Goal: Navigation & Orientation: Understand site structure

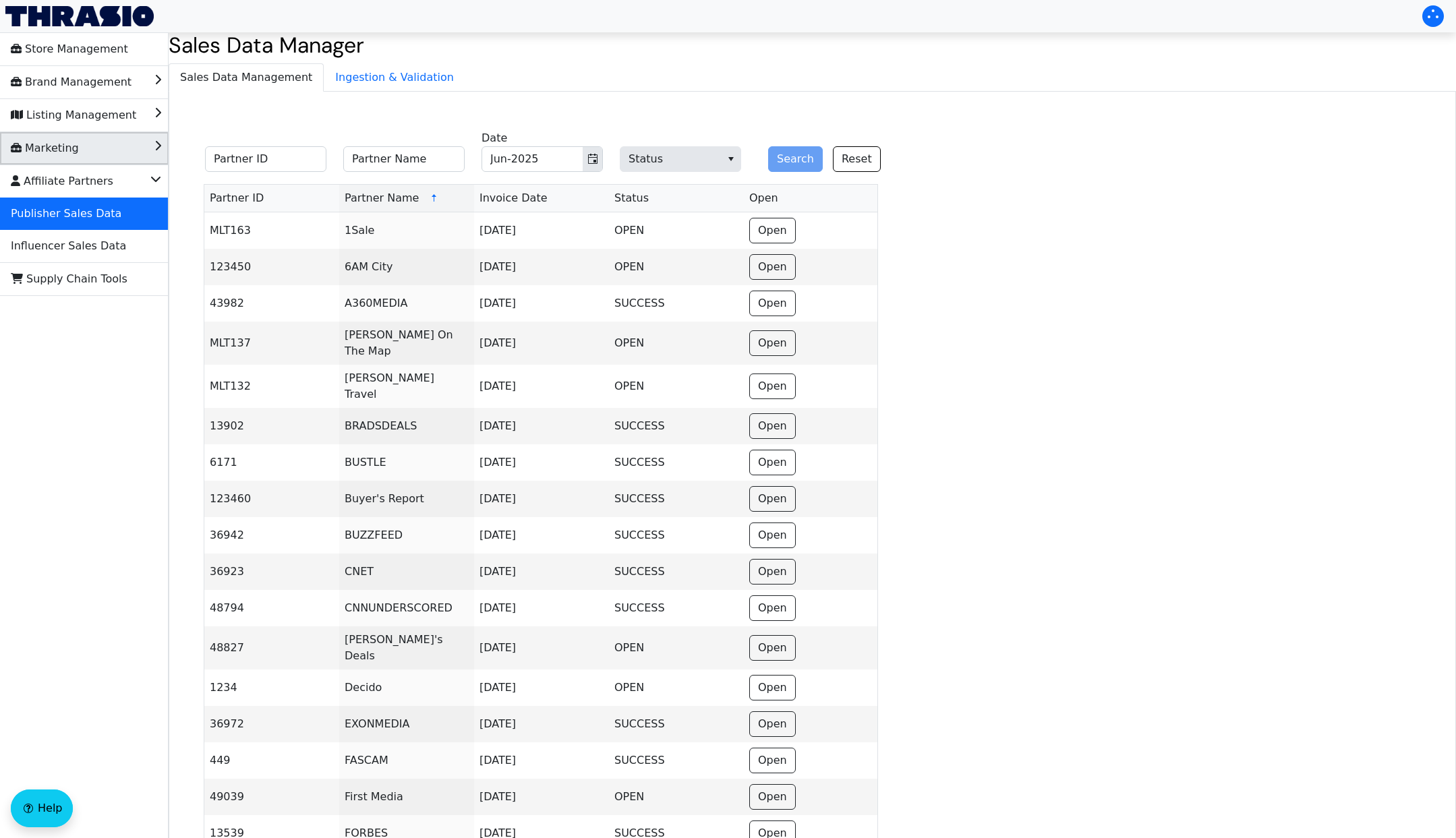
click at [162, 144] on li "Marketing" at bounding box center [84, 148] width 168 height 33
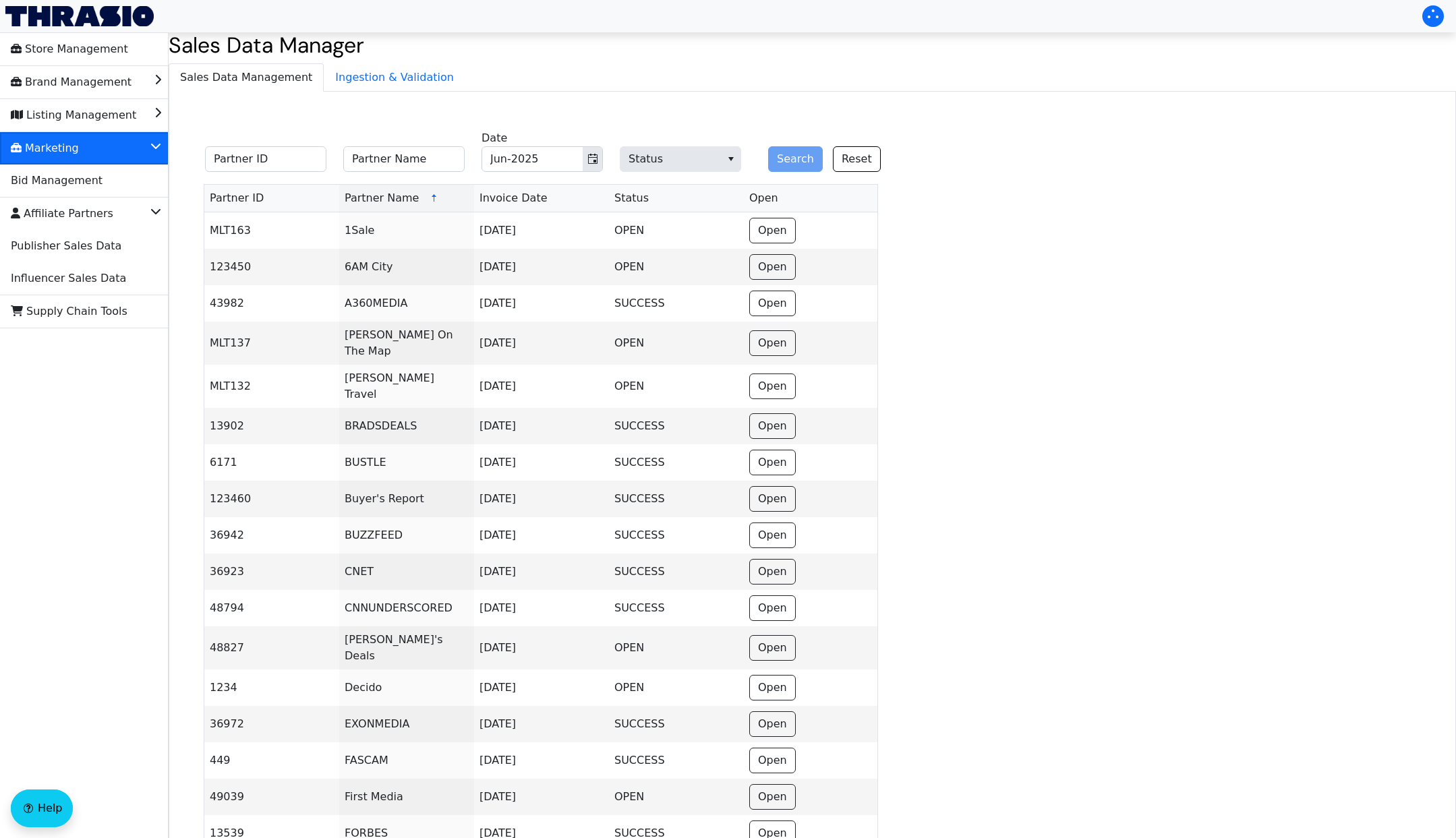
click at [162, 144] on li "Marketing" at bounding box center [84, 148] width 168 height 33
click at [159, 110] on icon "Listing Management" at bounding box center [158, 111] width 7 height 14
click at [159, 110] on icon "Listing Management" at bounding box center [155, 111] width 11 height 14
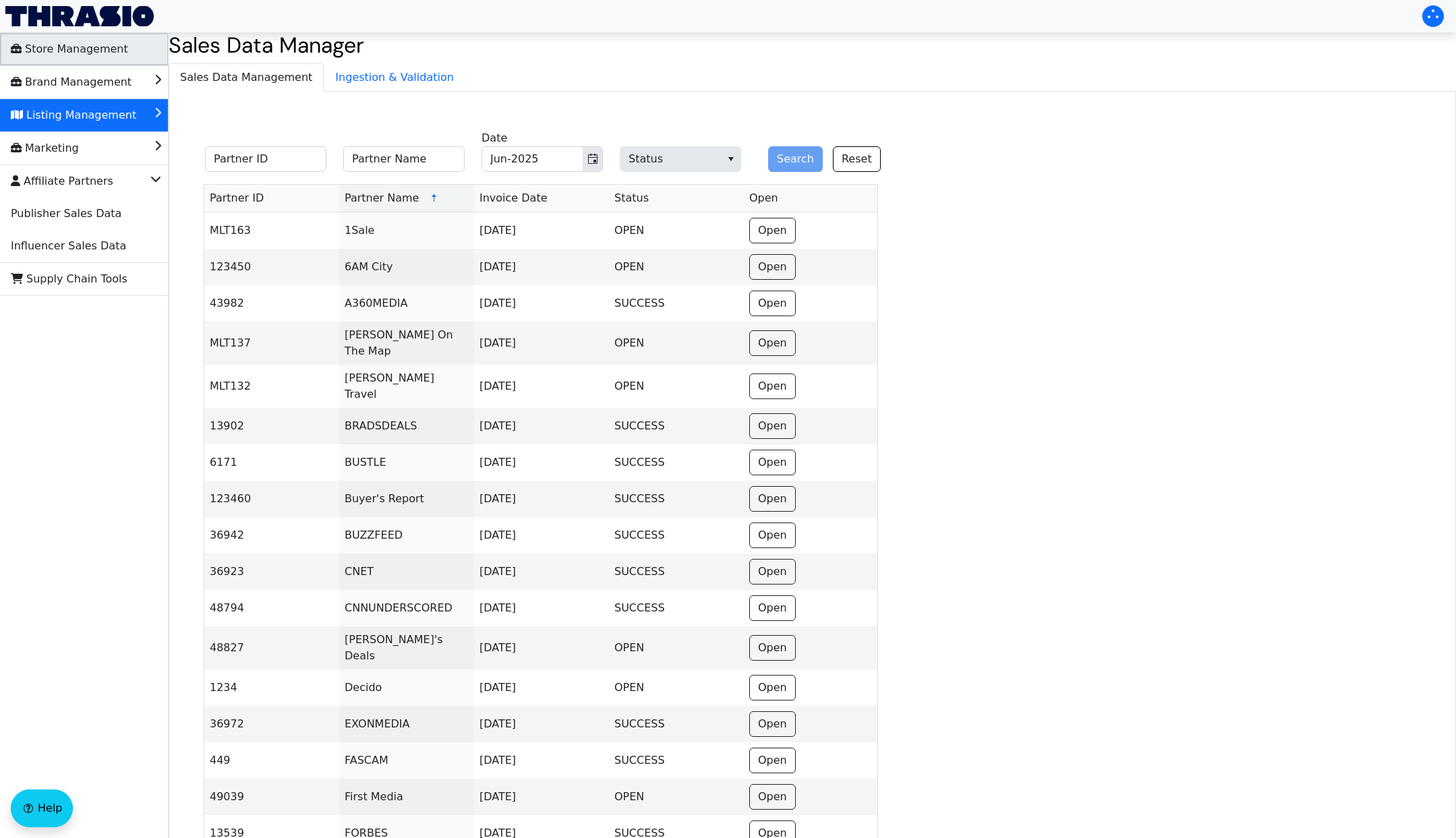
click at [90, 52] on span "Store Management" at bounding box center [69, 49] width 117 height 21
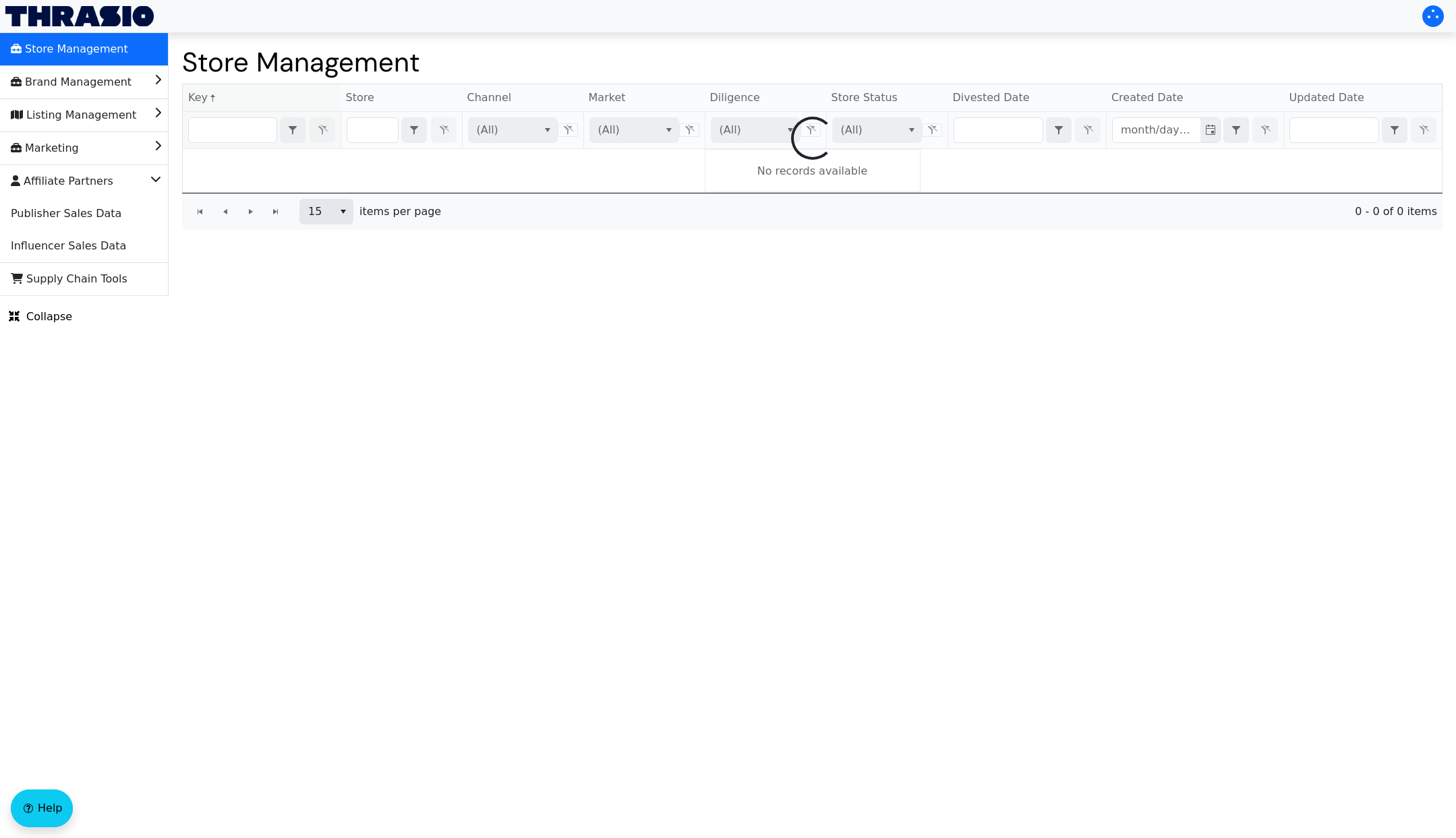
click at [92, 86] on span "Brand Management" at bounding box center [70, 82] width 121 height 21
